Goal: Task Accomplishment & Management: Complete application form

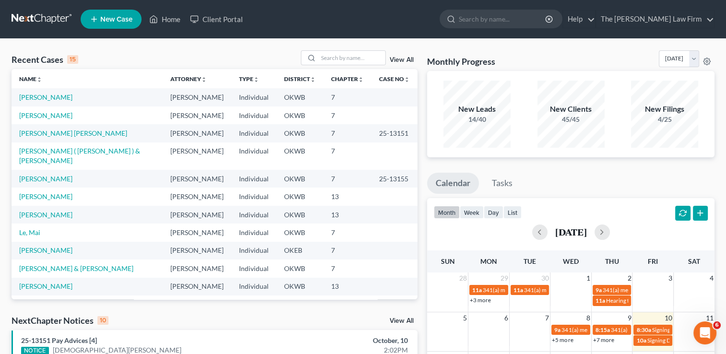
click at [106, 10] on link "New Case" at bounding box center [111, 19] width 61 height 19
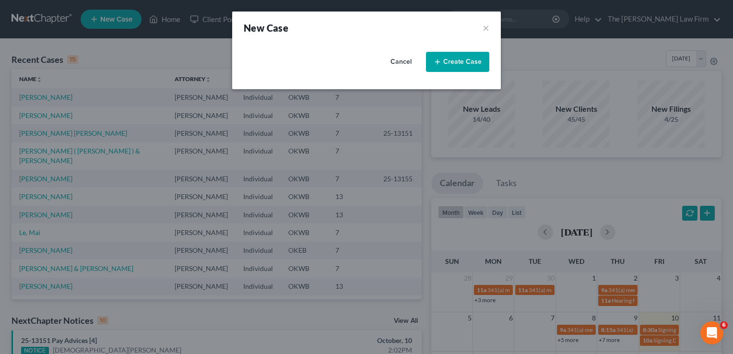
select select "65"
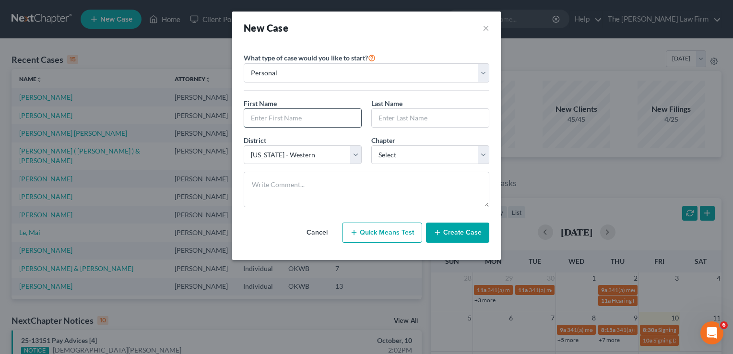
click at [284, 119] on input "text" at bounding box center [302, 118] width 117 height 18
paste input "[PERSON_NAME]"
type input "[PERSON_NAME]"
click at [417, 113] on input "text" at bounding box center [430, 118] width 117 height 18
drag, startPoint x: 417, startPoint y: 114, endPoint x: 393, endPoint y: 120, distance: 24.8
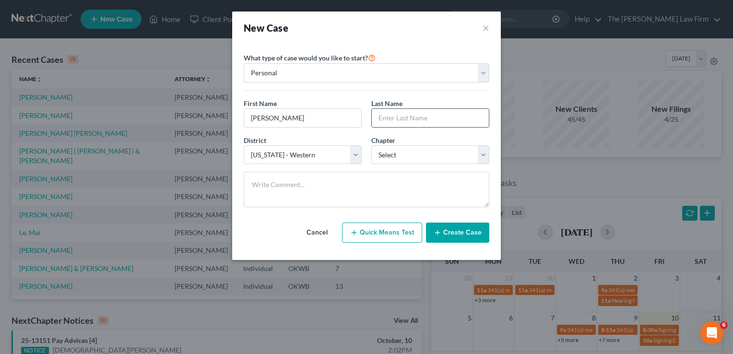
click at [393, 120] on input "text" at bounding box center [430, 118] width 117 height 18
paste input "[PERSON_NAME]"
type input "[PERSON_NAME]"
click at [484, 157] on select "Select 7 11 12 13" at bounding box center [430, 154] width 118 height 19
select select "0"
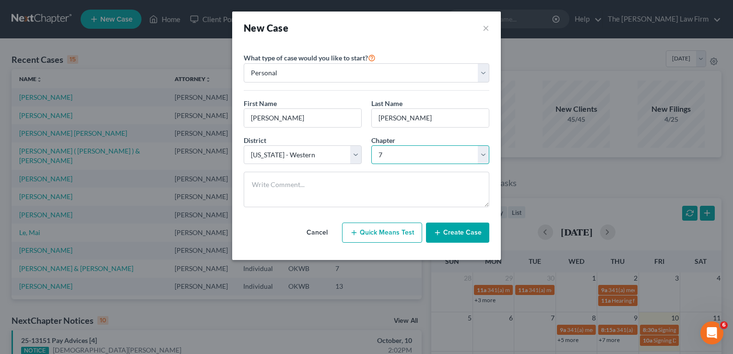
click at [371, 145] on select "Select 7 11 12 13" at bounding box center [430, 154] width 118 height 19
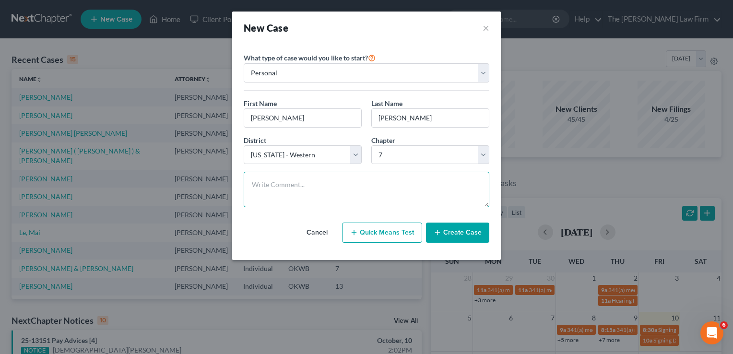
click at [376, 186] on textarea at bounding box center [367, 190] width 246 height 36
paste textarea "[PERSON_NAME]"
click at [368, 187] on textarea "Got letter B - Case #" at bounding box center [367, 190] width 246 height 36
paste textarea "CJ-2025-6958"
type textarea "Got letter B - Case # CJ-2025-6958"
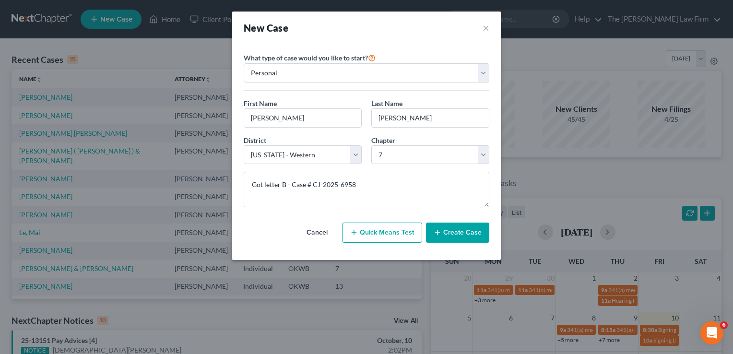
click at [464, 233] on button "Create Case" at bounding box center [457, 233] width 63 height 20
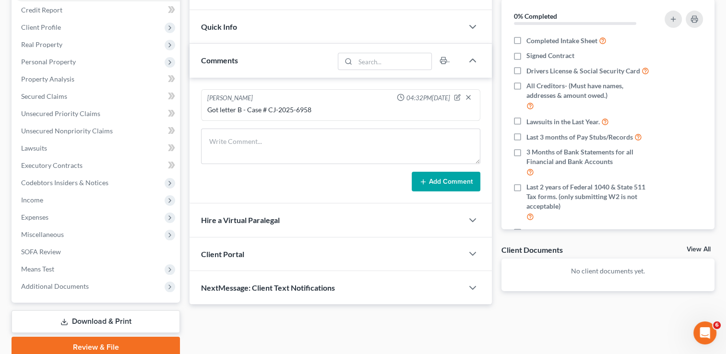
scroll to position [59, 0]
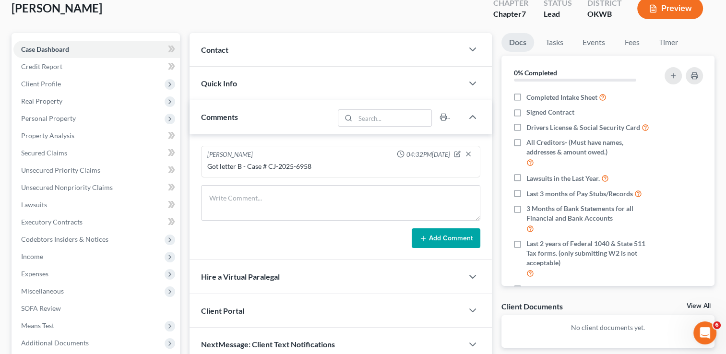
click at [337, 81] on div "Quick Info" at bounding box center [327, 83] width 274 height 33
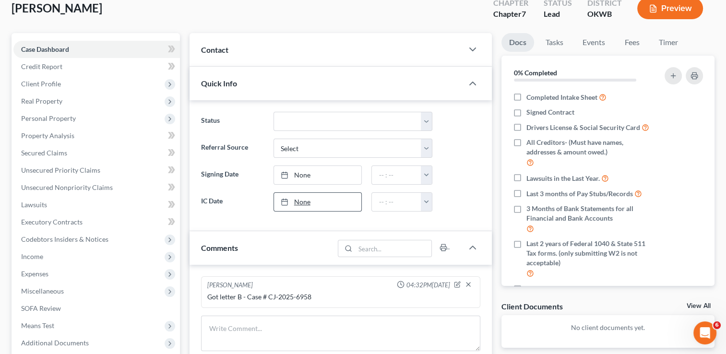
click at [321, 202] on link "None" at bounding box center [318, 202] width 88 height 18
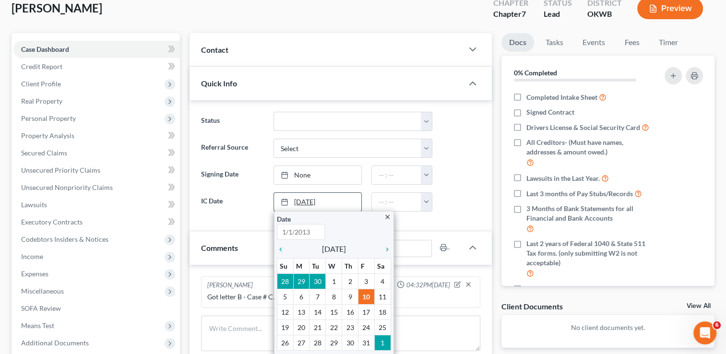
type input "[DATE]"
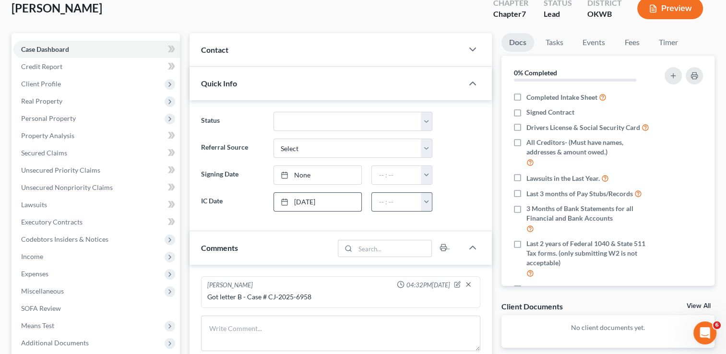
click at [429, 203] on button "button" at bounding box center [426, 202] width 11 height 18
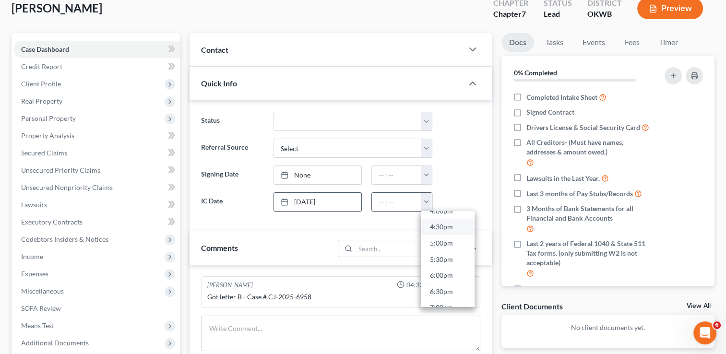
click at [450, 225] on link "4:30pm" at bounding box center [448, 227] width 54 height 16
type input "4:30pm"
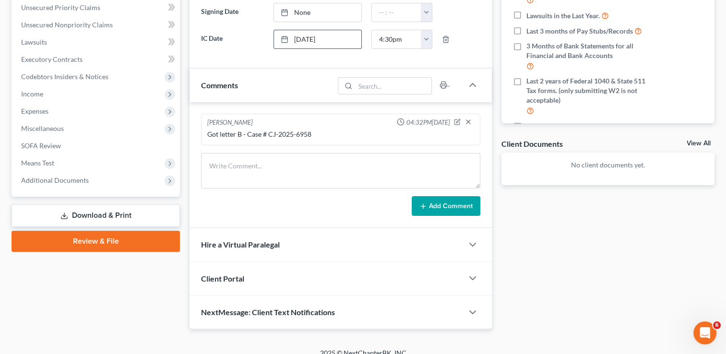
scroll to position [231, 0]
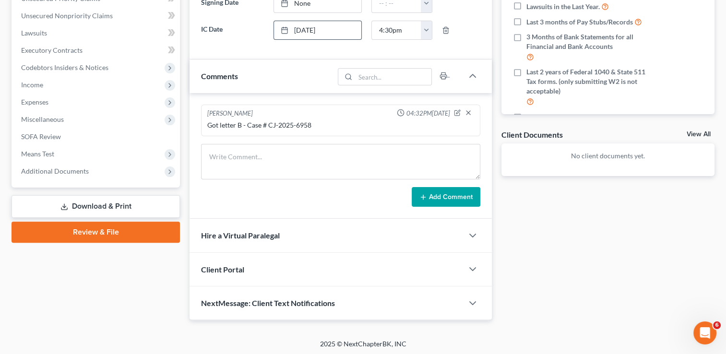
click at [660, 256] on div "Docs Tasks Events Fees Timer 0% Completed Nothing here yet! Completed Intake Sh…" at bounding box center [608, 90] width 223 height 459
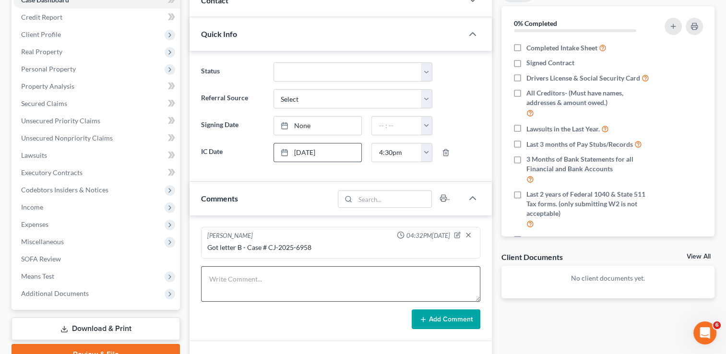
scroll to position [0, 0]
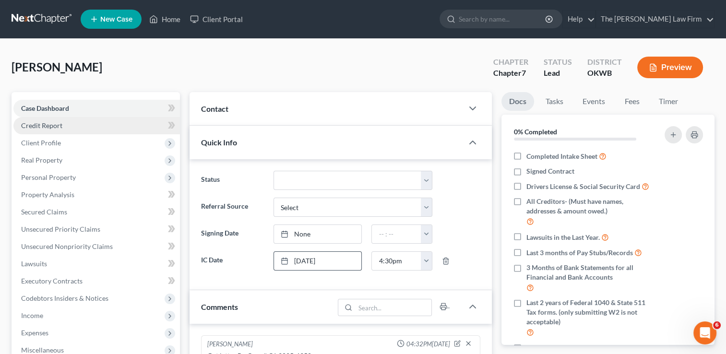
click at [78, 120] on link "Credit Report" at bounding box center [96, 125] width 167 height 17
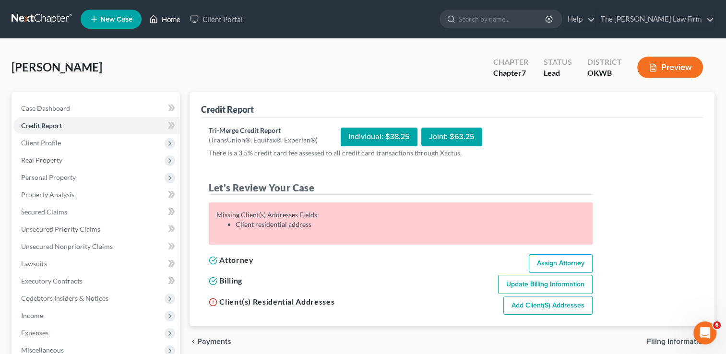
click at [165, 23] on link "Home" at bounding box center [164, 19] width 41 height 17
